Goal: Task Accomplishment & Management: Complete application form

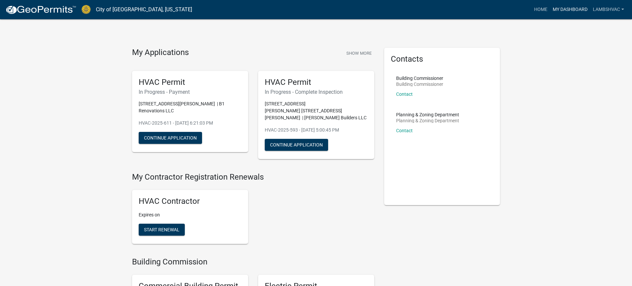
click at [565, 9] on link "My Dashboard" at bounding box center [570, 9] width 40 height 13
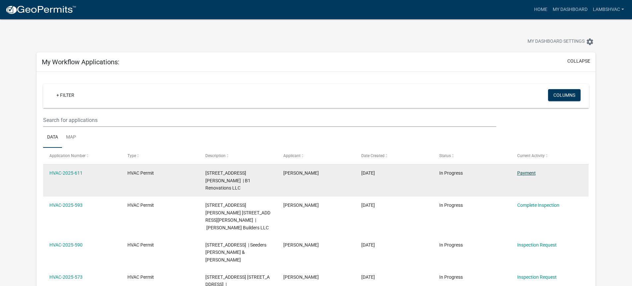
click at [528, 174] on link "Payment" at bounding box center [526, 173] width 19 height 5
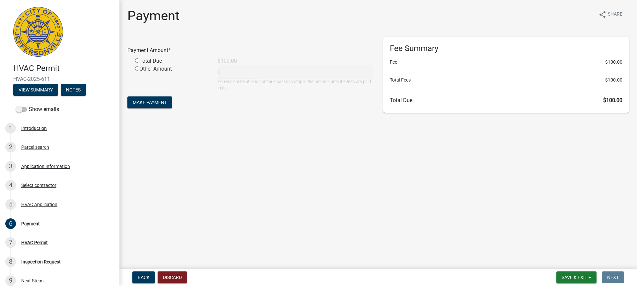
click at [136, 62] on input "radio" at bounding box center [137, 60] width 4 height 4
radio input "true"
type input "100"
click at [144, 103] on span "Make Payment" at bounding box center [150, 102] width 34 height 5
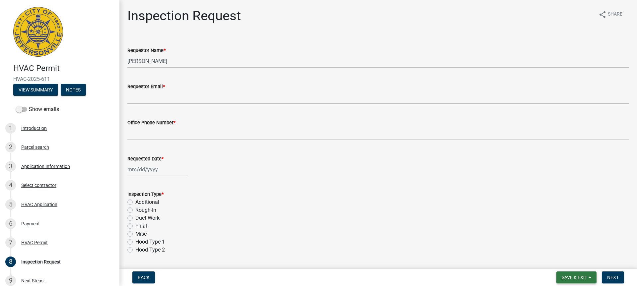
click at [572, 280] on span "Save & Exit" at bounding box center [575, 277] width 26 height 5
click at [567, 259] on button "Save & Exit" at bounding box center [569, 261] width 53 height 16
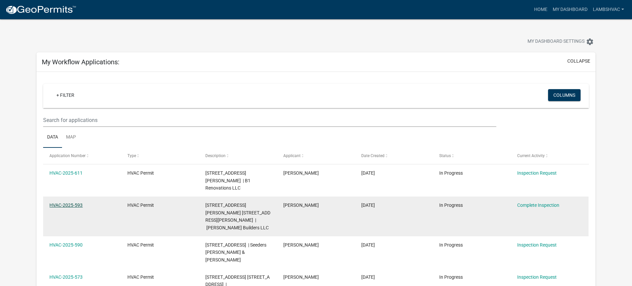
click at [75, 203] on link "HVAC-2025-593" at bounding box center [65, 205] width 33 height 5
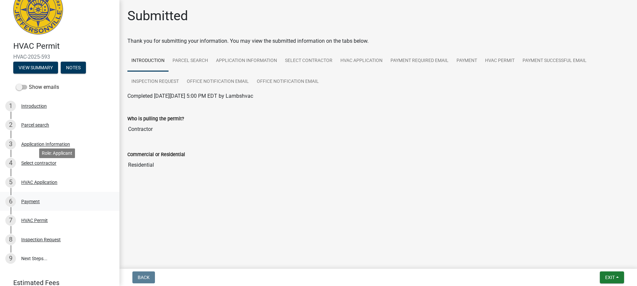
scroll to position [33, 0]
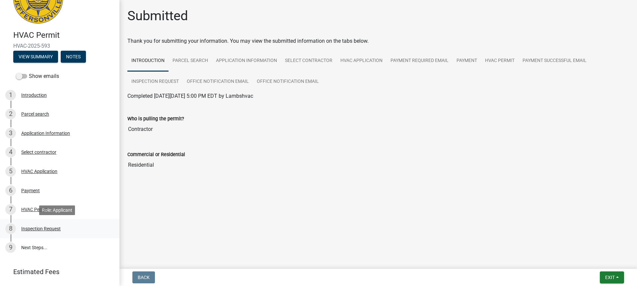
click at [57, 227] on div "Inspection Request" at bounding box center [40, 229] width 39 height 5
